Goal: Transaction & Acquisition: Obtain resource

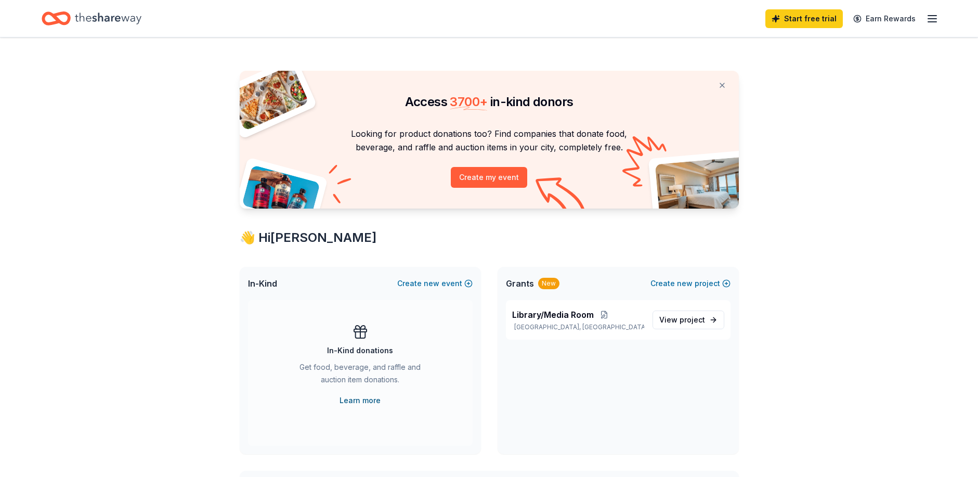
click at [348, 403] on link "Learn more" at bounding box center [360, 400] width 41 height 12
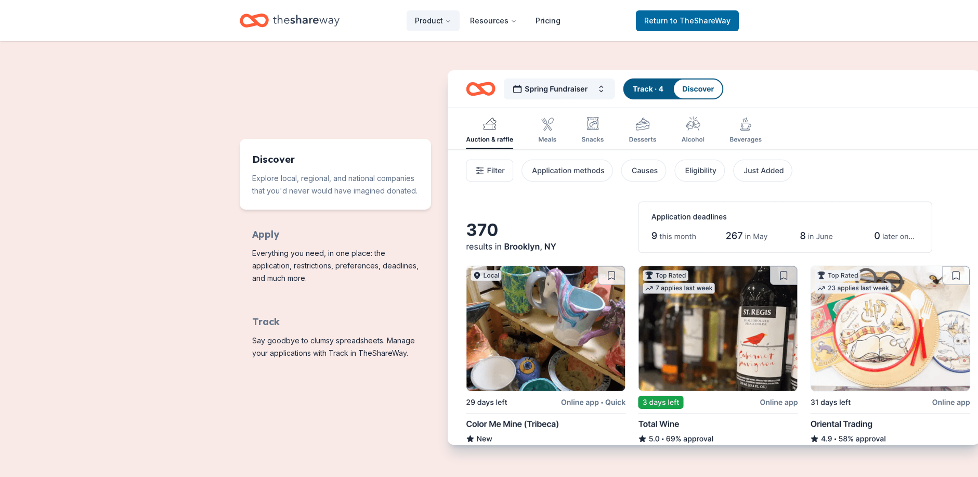
scroll to position [312, 0]
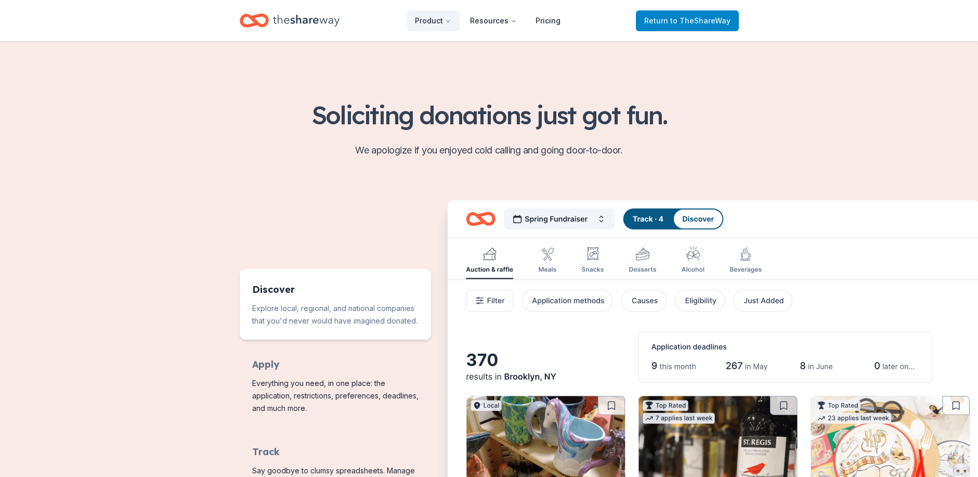
click at [663, 27] on link "Return to TheShareWay" at bounding box center [687, 20] width 103 height 21
click at [663, 19] on span "Return to TheShareWay" at bounding box center [687, 21] width 86 height 12
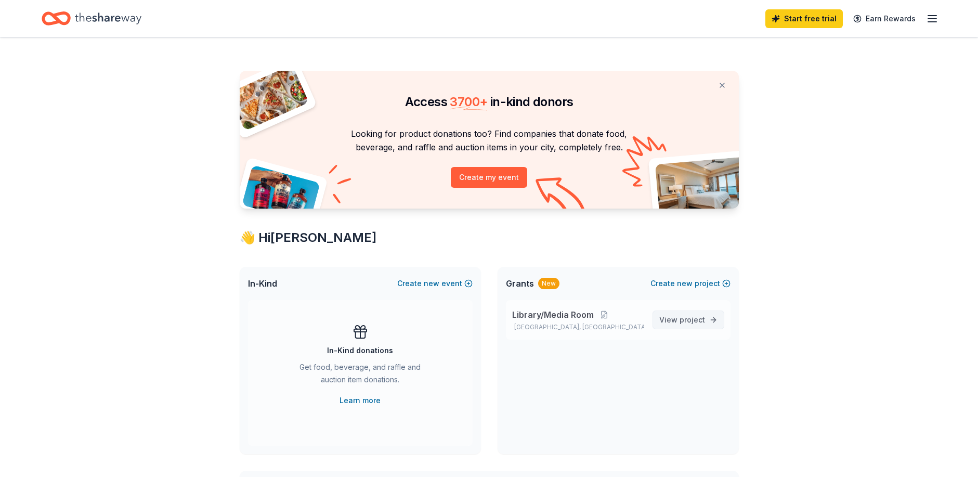
click at [687, 323] on span "project" at bounding box center [692, 319] width 25 height 9
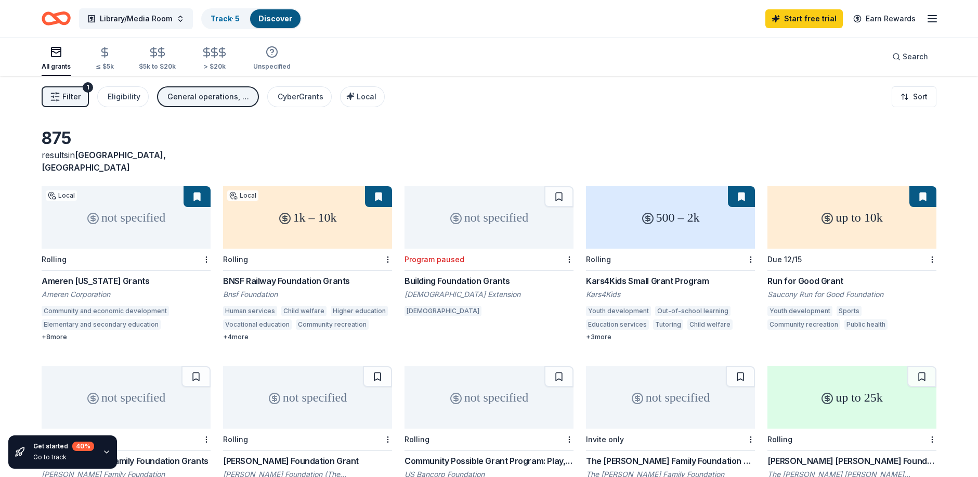
click at [85, 275] on div "Ameren Illinois Grants" at bounding box center [126, 281] width 169 height 12
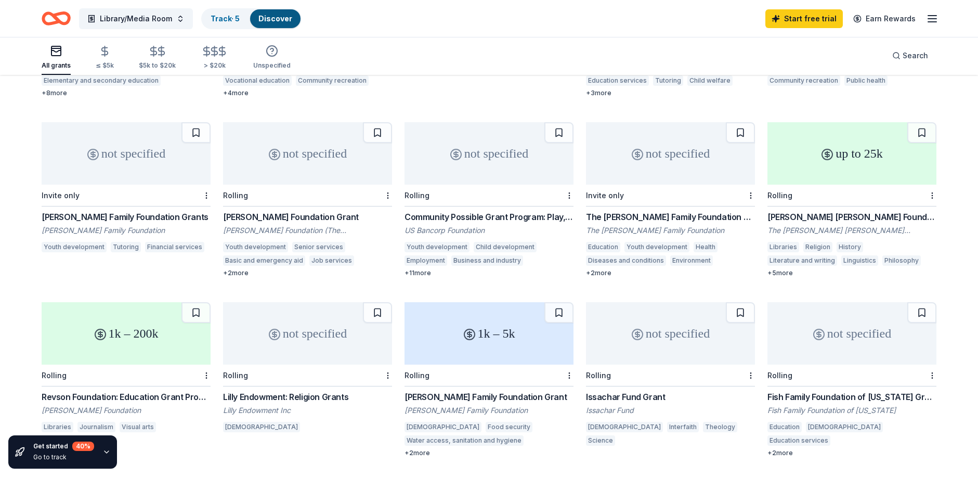
scroll to position [323, 0]
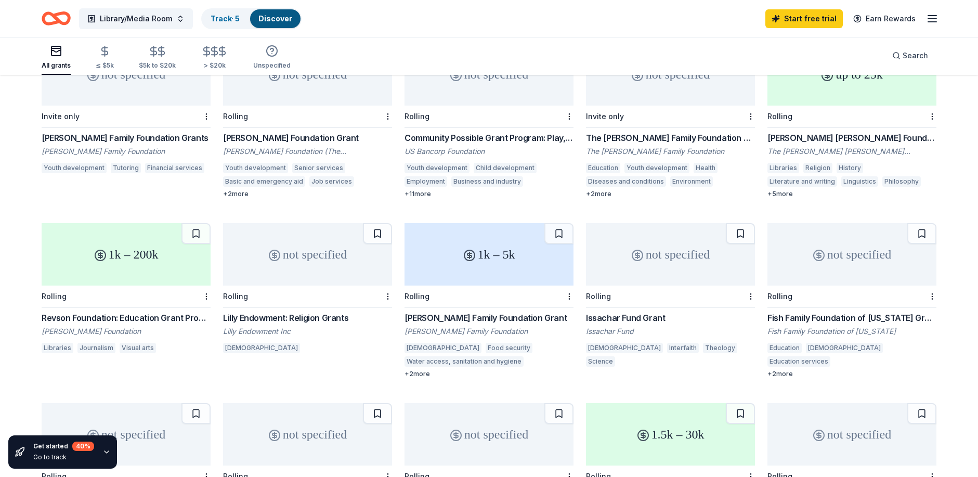
click at [301, 311] on div "Lilly Endowment: Religion Grants" at bounding box center [307, 317] width 169 height 12
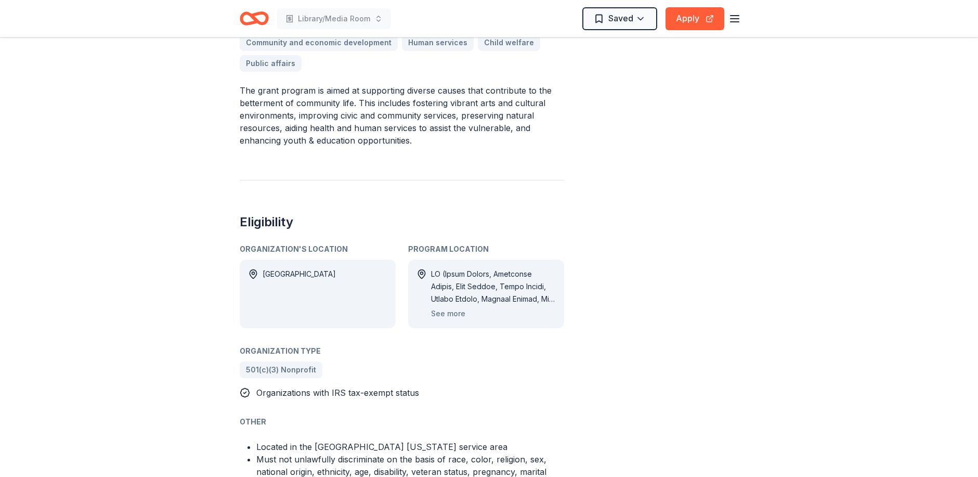
scroll to position [312, 0]
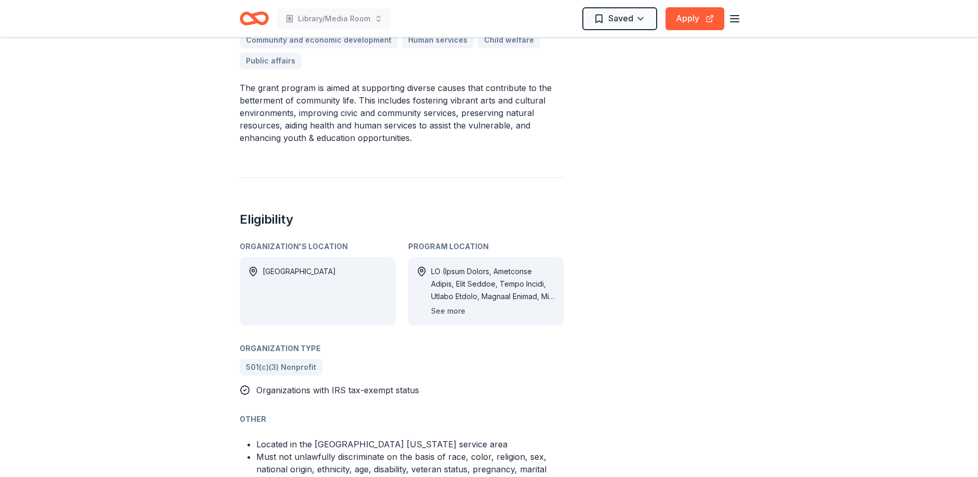
click at [448, 310] on button "See more" at bounding box center [448, 311] width 34 height 12
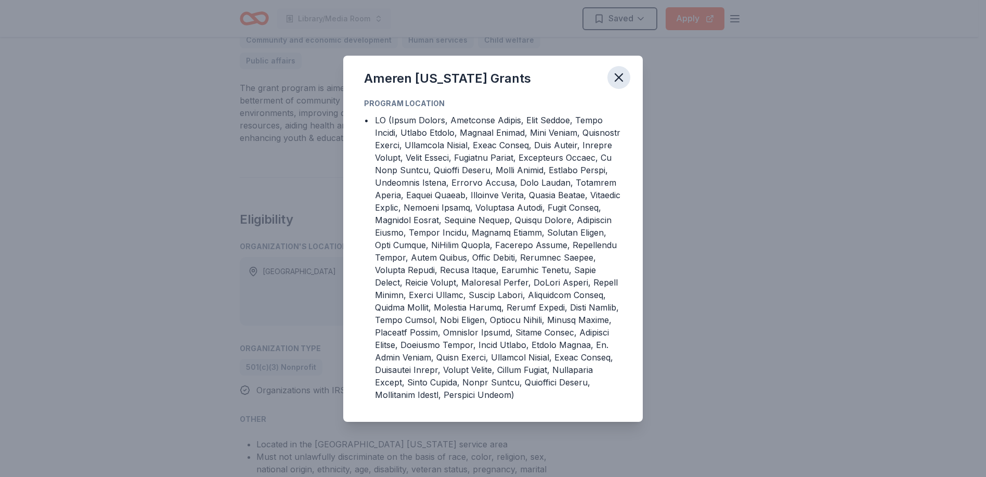
click at [616, 72] on icon "button" at bounding box center [618, 77] width 15 height 15
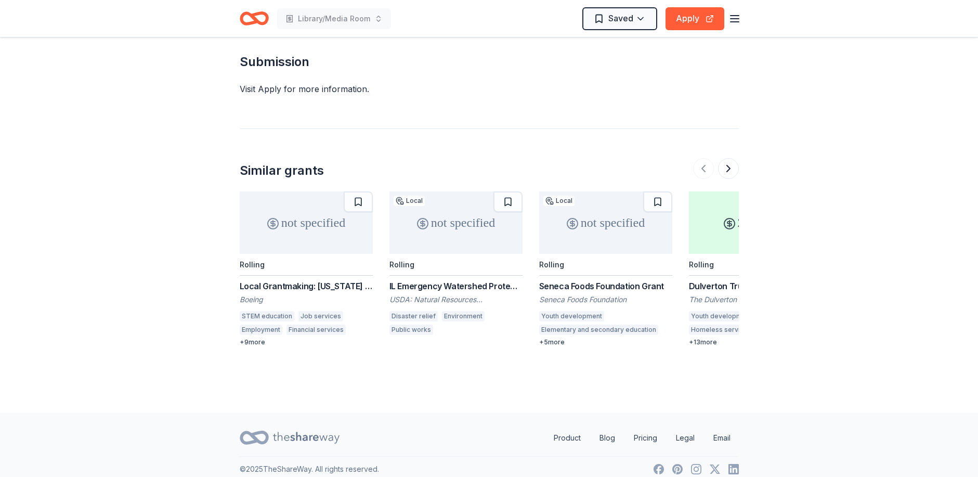
scroll to position [970, 0]
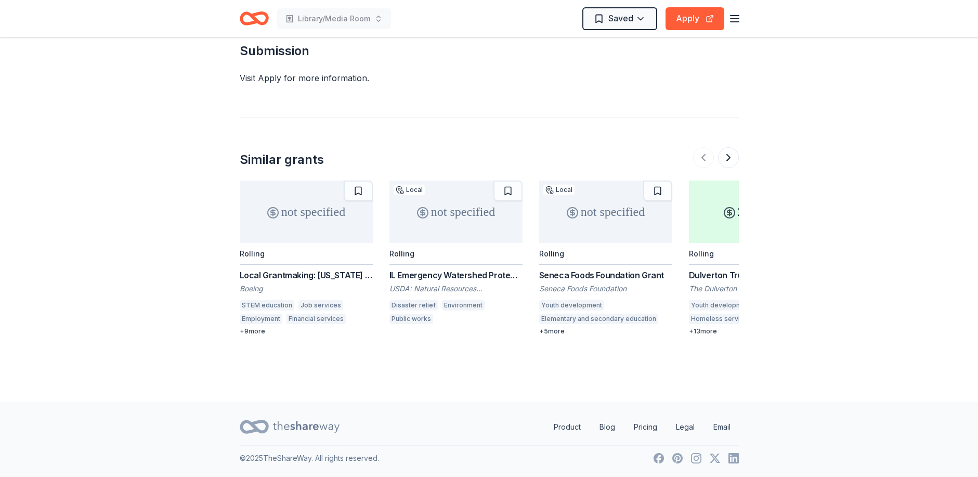
click at [544, 332] on div "+ 5 more" at bounding box center [605, 331] width 133 height 8
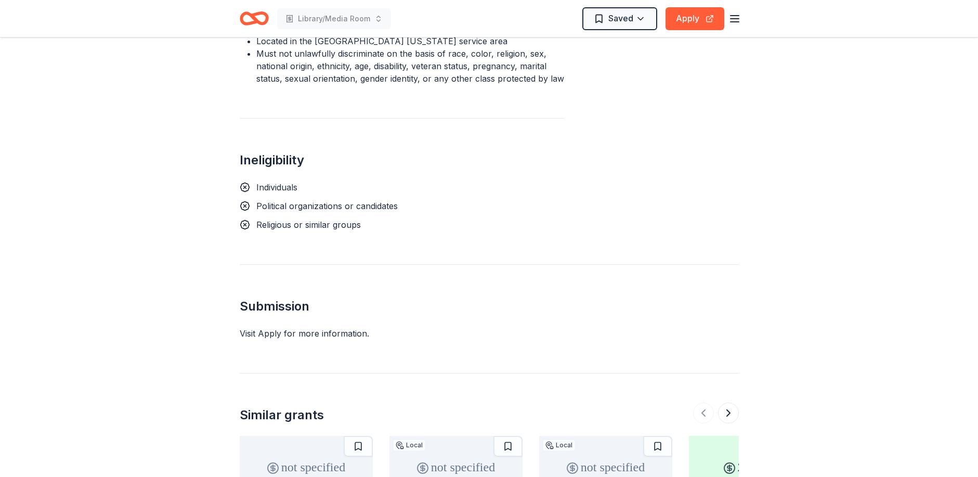
scroll to position [710, 0]
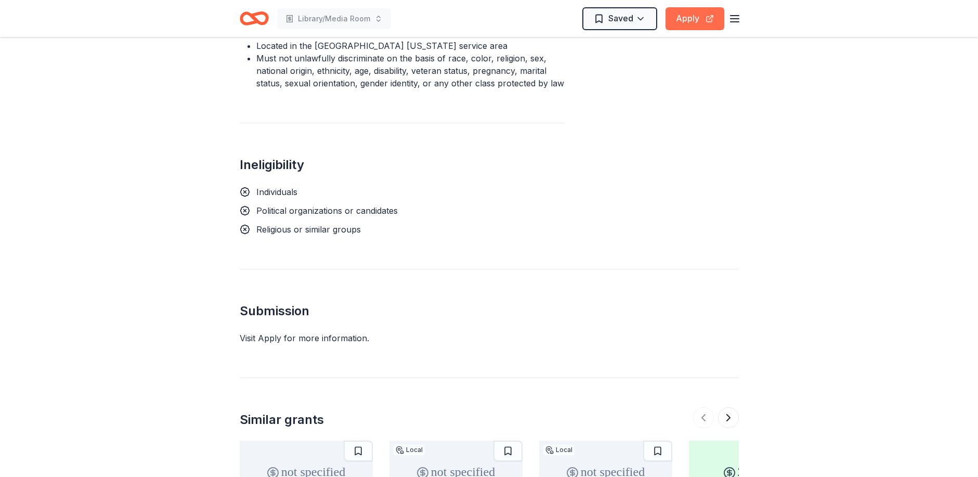
click at [692, 22] on button "Apply" at bounding box center [695, 18] width 59 height 23
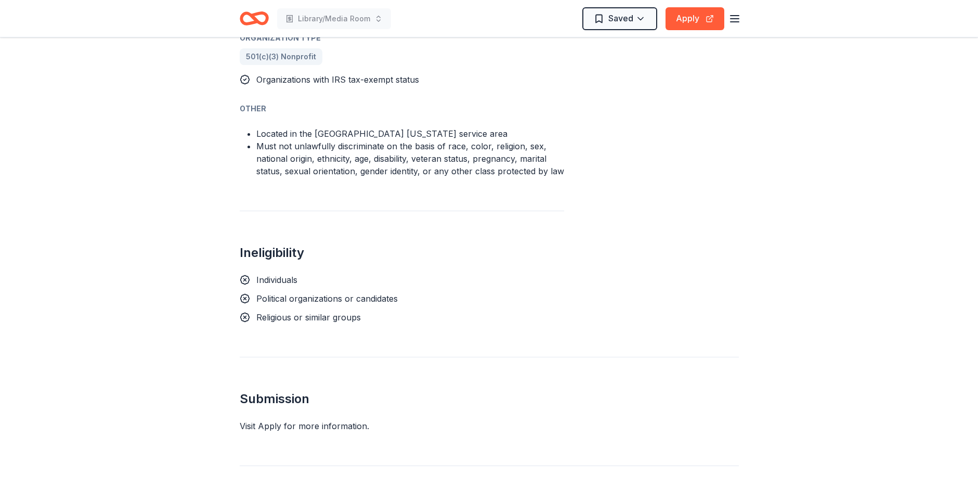
scroll to position [624, 0]
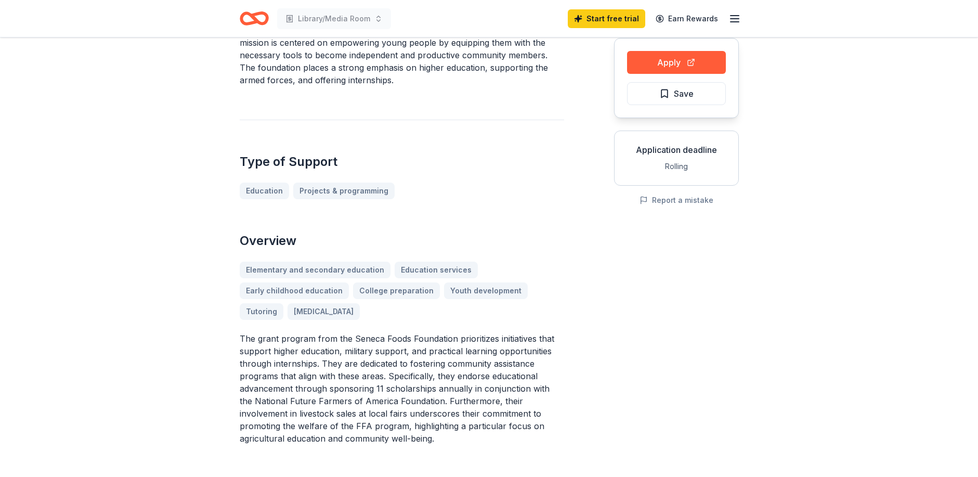
scroll to position [104, 0]
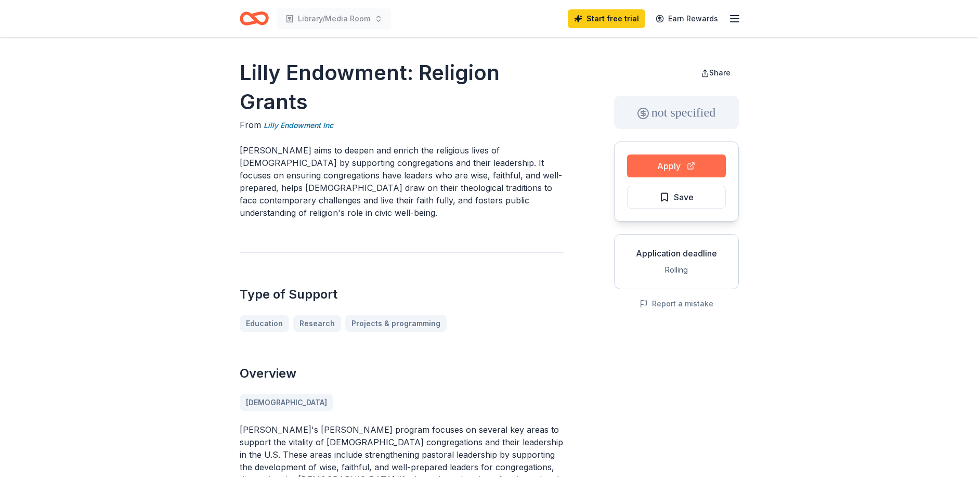
click at [674, 166] on button "Apply" at bounding box center [676, 165] width 99 height 23
